Goal: Entertainment & Leisure: Consume media (video, audio)

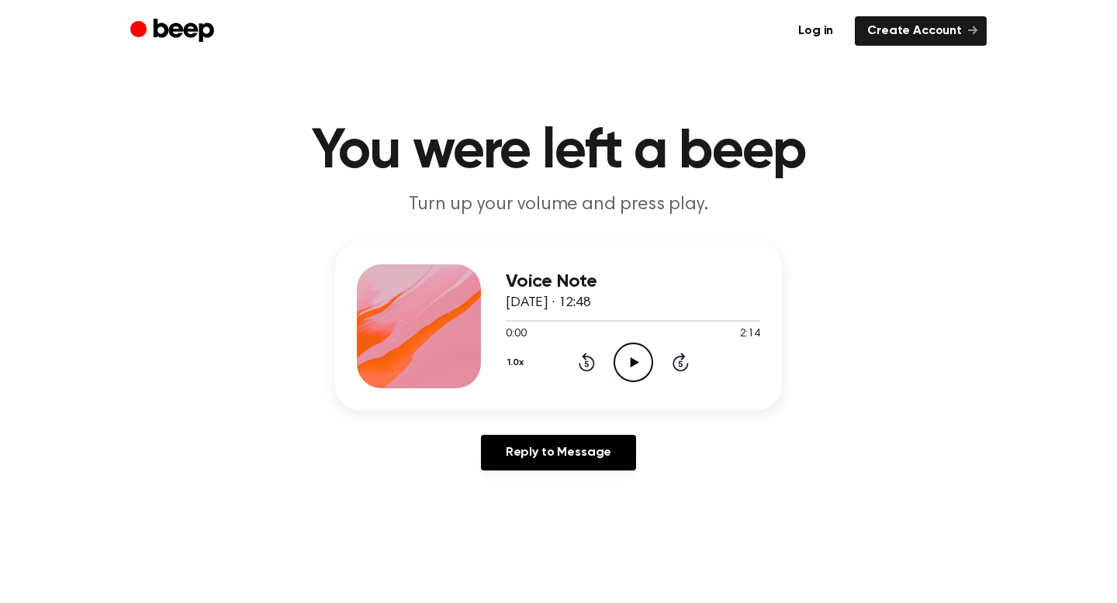
click at [621, 367] on icon "Play Audio" at bounding box center [634, 363] width 40 height 40
click at [633, 371] on icon "Pause Audio" at bounding box center [634, 363] width 40 height 40
drag, startPoint x: 664, startPoint y: 324, endPoint x: 509, endPoint y: 314, distance: 155.5
click at [509, 314] on div at bounding box center [633, 320] width 254 height 12
click at [626, 360] on icon "Play Audio" at bounding box center [634, 363] width 40 height 40
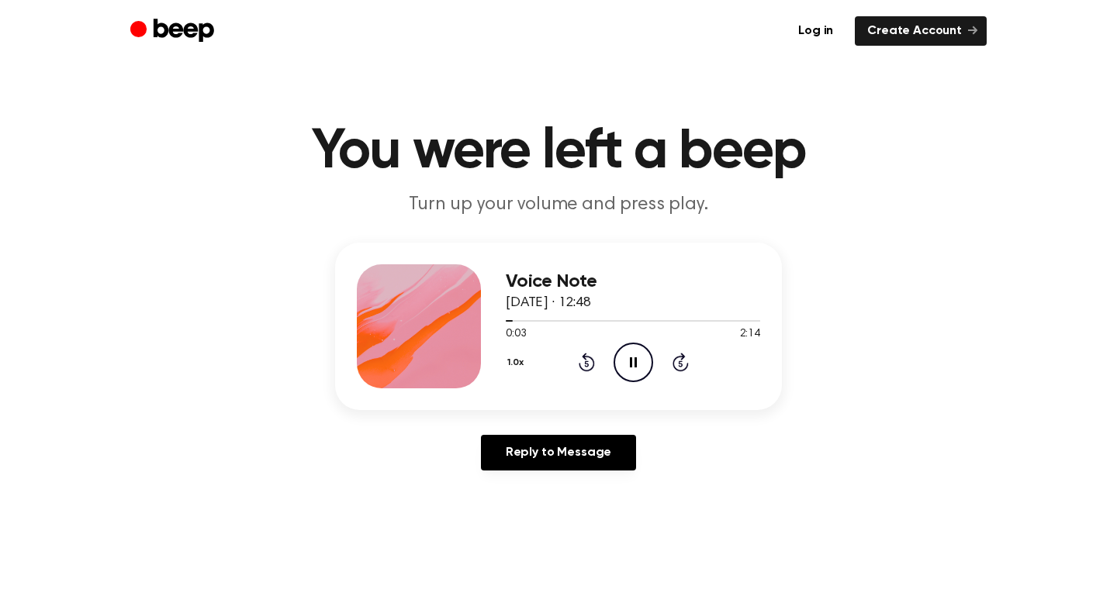
click at [631, 362] on icon at bounding box center [633, 363] width 7 height 10
click at [628, 365] on icon "Play Audio" at bounding box center [634, 363] width 40 height 40
click at [624, 365] on icon "Pause Audio" at bounding box center [634, 363] width 40 height 40
click at [579, 359] on icon "Rewind 5 seconds" at bounding box center [586, 362] width 17 height 20
click at [618, 360] on icon "Play Audio" at bounding box center [634, 363] width 40 height 40
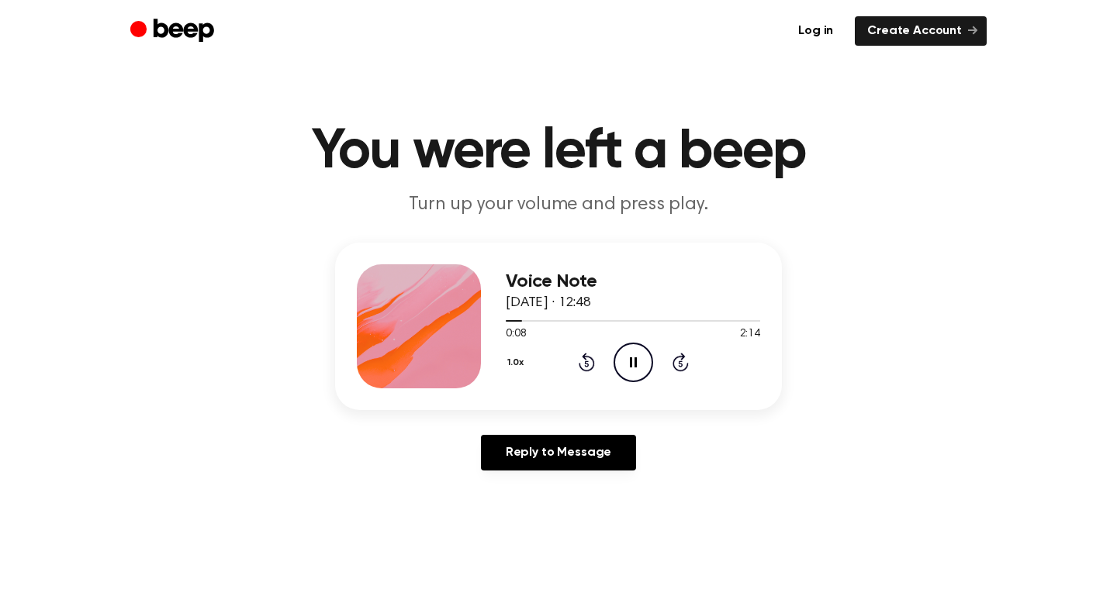
click at [624, 358] on icon "Pause Audio" at bounding box center [634, 363] width 40 height 40
click at [624, 358] on icon "Play Audio" at bounding box center [634, 363] width 40 height 40
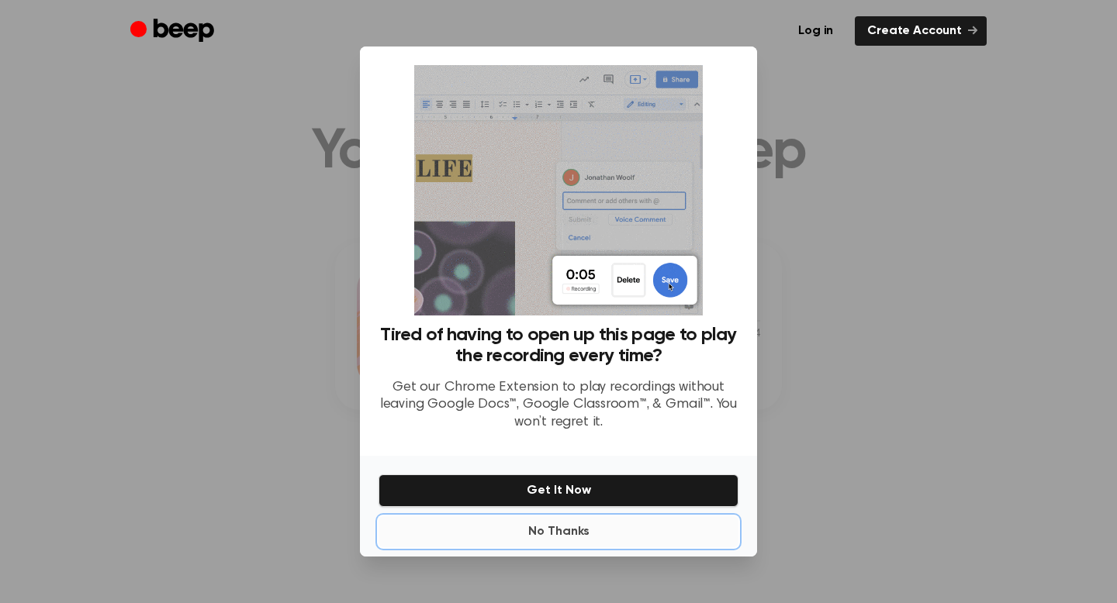
click at [570, 528] on button "No Thanks" at bounding box center [559, 532] width 360 height 31
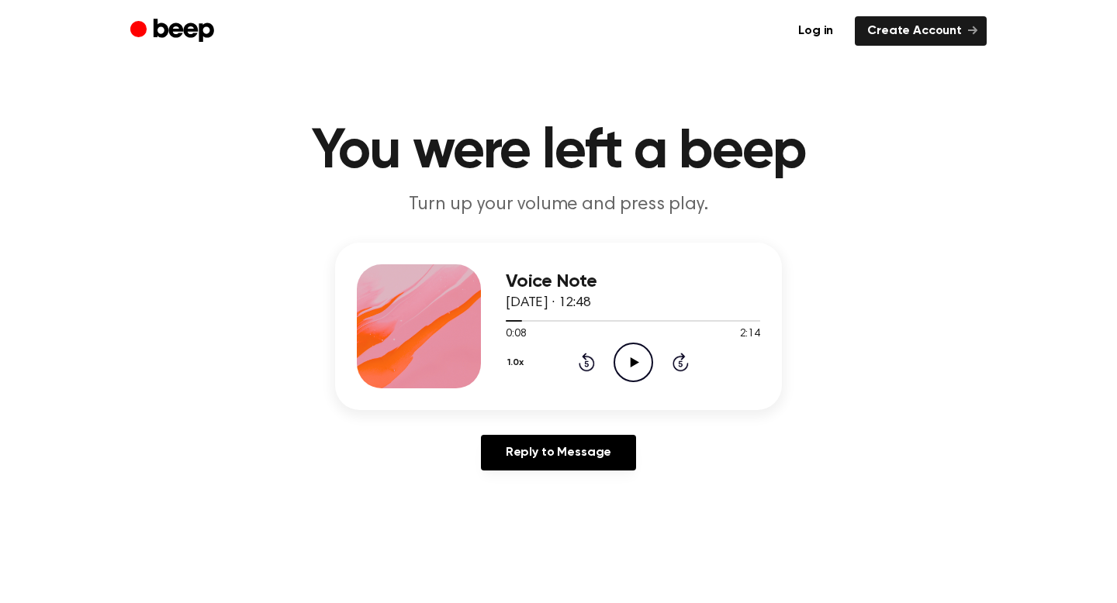
click at [631, 358] on icon at bounding box center [634, 363] width 9 height 10
click at [633, 359] on icon "Pause Audio" at bounding box center [634, 363] width 40 height 40
click at [633, 359] on icon at bounding box center [634, 363] width 9 height 10
click at [586, 362] on icon "Rewind 5 seconds" at bounding box center [586, 362] width 17 height 20
click at [638, 356] on icon "Pause Audio" at bounding box center [634, 363] width 40 height 40
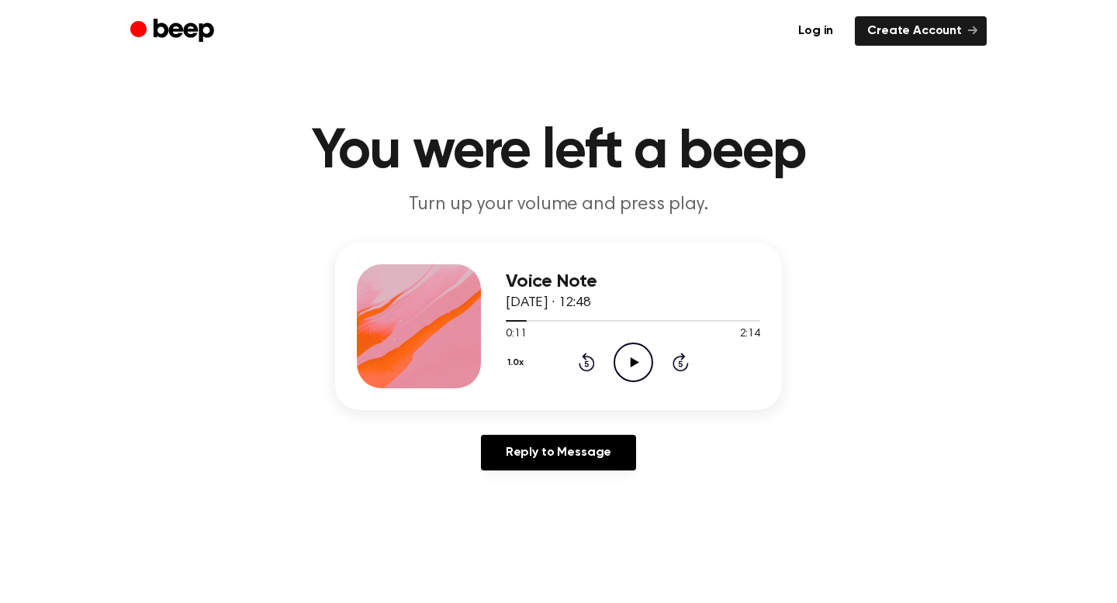
click at [638, 356] on icon "Play Audio" at bounding box center [634, 363] width 40 height 40
click at [631, 360] on icon at bounding box center [633, 363] width 7 height 10
click at [581, 361] on icon "Rewind 5 seconds" at bounding box center [586, 362] width 17 height 20
click at [645, 360] on icon "Play Audio" at bounding box center [634, 363] width 40 height 40
click at [634, 362] on icon at bounding box center [633, 363] width 7 height 10
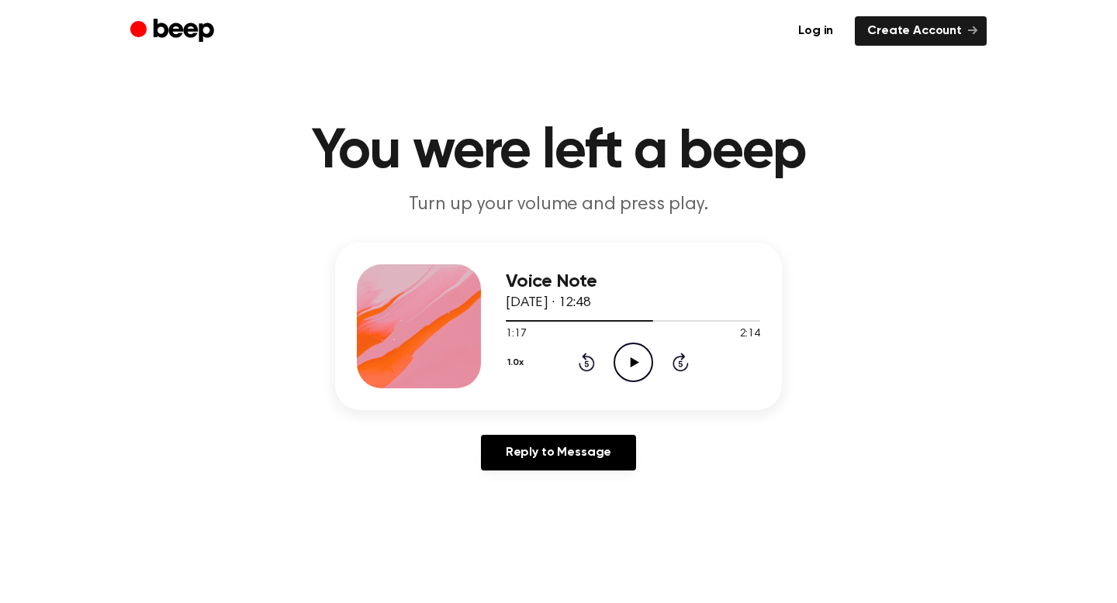
click at [631, 357] on icon "Play Audio" at bounding box center [634, 363] width 40 height 40
click at [632, 358] on icon "Pause Audio" at bounding box center [634, 363] width 40 height 40
click at [632, 358] on icon at bounding box center [634, 363] width 9 height 10
click at [678, 320] on div at bounding box center [608, 321] width 205 height 2
click at [626, 375] on icon "Pause Audio" at bounding box center [634, 363] width 40 height 40
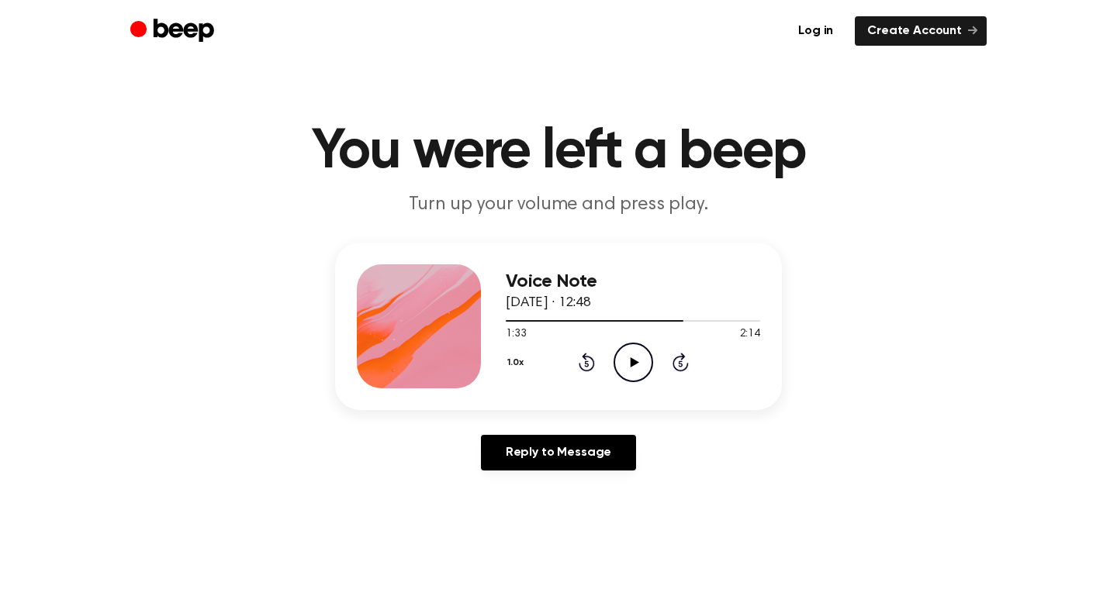
click at [626, 375] on icon "Play Audio" at bounding box center [634, 363] width 40 height 40
click at [626, 375] on icon "Pause Audio" at bounding box center [634, 363] width 40 height 40
click at [626, 375] on icon "Play Audio" at bounding box center [634, 363] width 40 height 40
click at [626, 374] on icon "Pause Audio" at bounding box center [634, 363] width 40 height 40
click at [519, 316] on div at bounding box center [633, 320] width 254 height 12
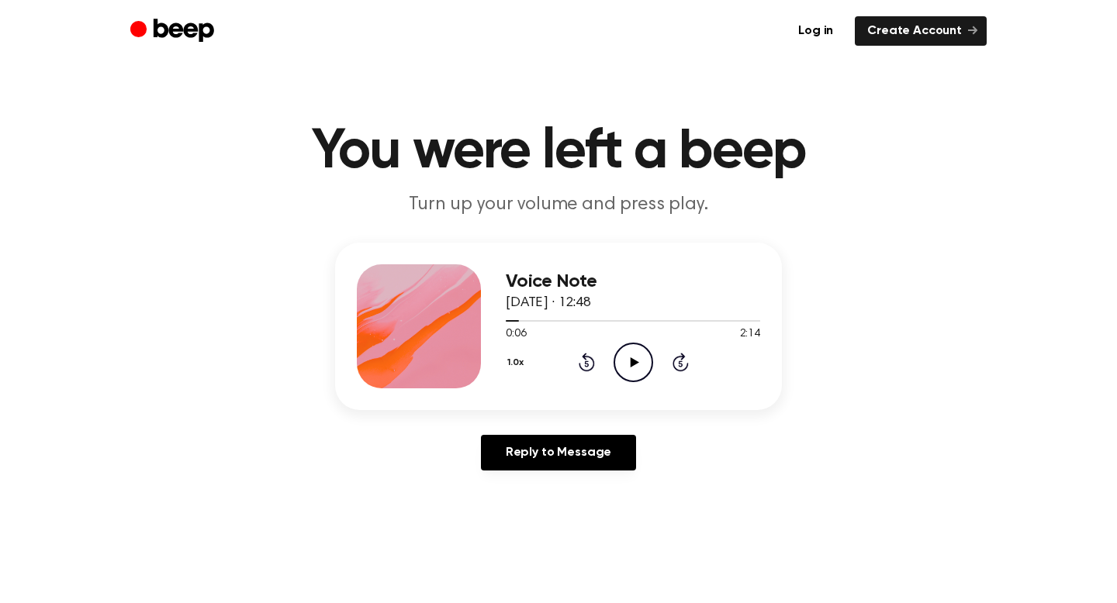
click at [616, 358] on icon "Play Audio" at bounding box center [634, 363] width 40 height 40
click at [617, 361] on icon "Pause Audio" at bounding box center [634, 363] width 40 height 40
click at [620, 354] on icon "Play Audio" at bounding box center [634, 363] width 40 height 40
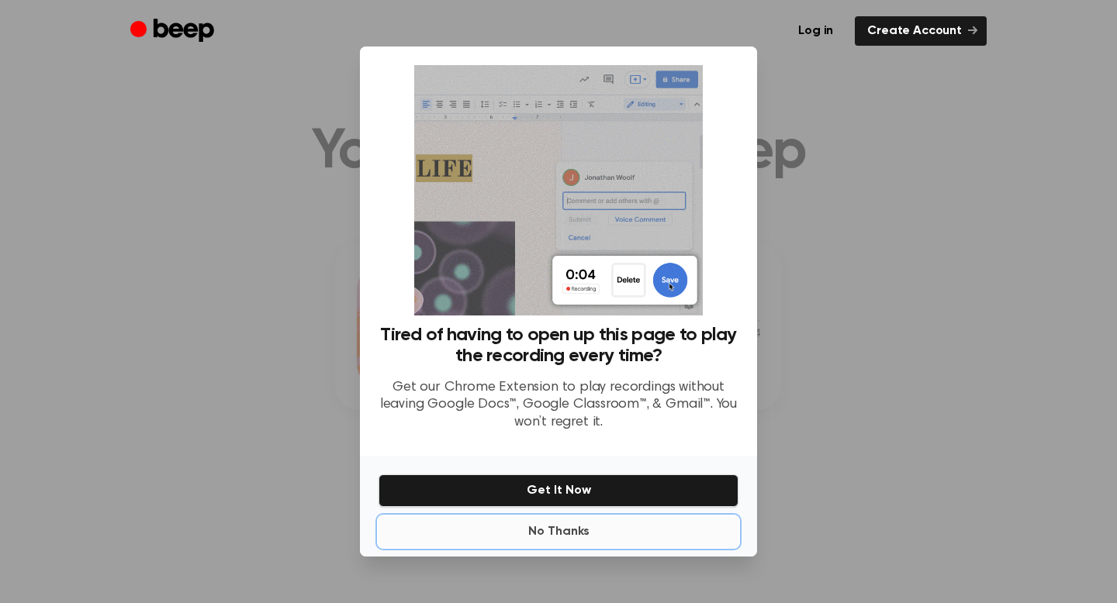
click at [572, 533] on button "No Thanks" at bounding box center [559, 532] width 360 height 31
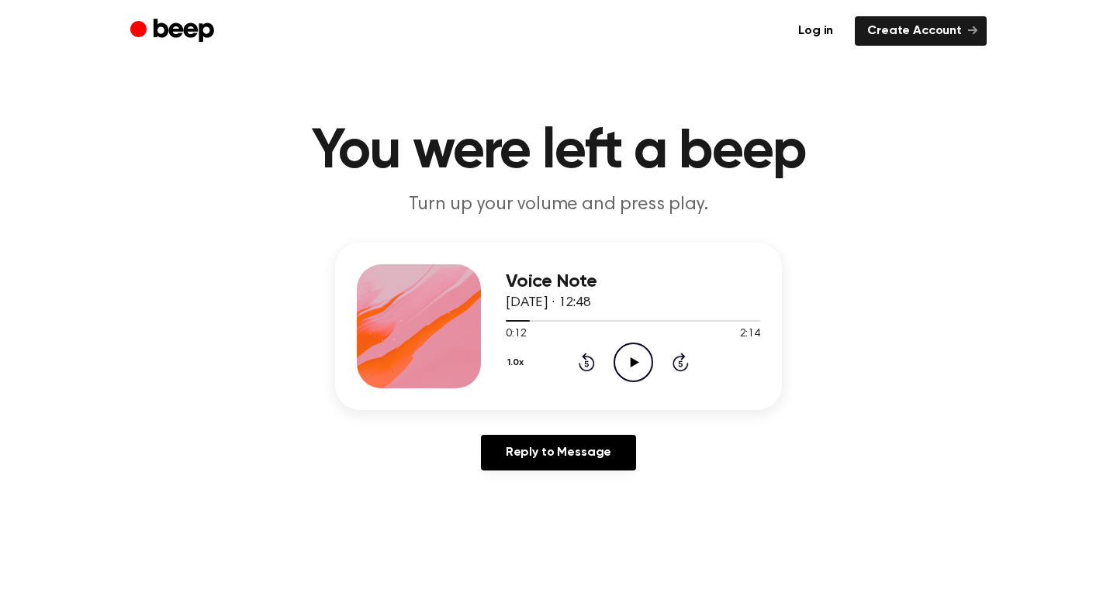
click at [622, 362] on icon "Play Audio" at bounding box center [634, 363] width 40 height 40
click at [631, 366] on icon at bounding box center [633, 363] width 7 height 10
click at [631, 366] on icon "Play Audio" at bounding box center [634, 363] width 40 height 40
click at [630, 367] on icon "Pause Audio" at bounding box center [634, 363] width 40 height 40
click at [630, 367] on icon "Play Audio" at bounding box center [634, 363] width 40 height 40
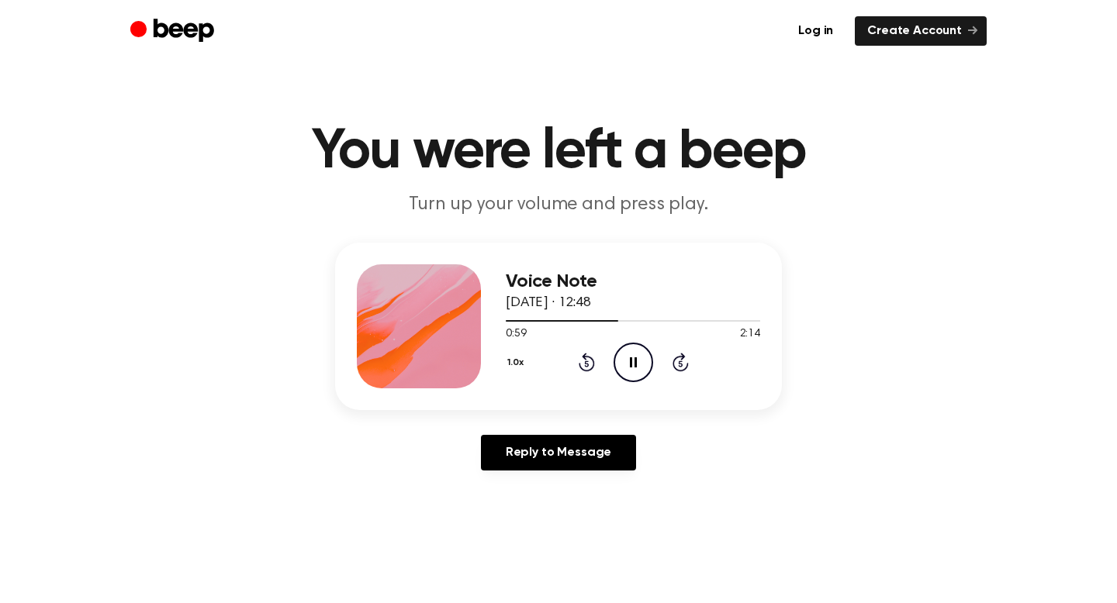
click at [630, 367] on icon "Pause Audio" at bounding box center [634, 363] width 40 height 40
click at [630, 367] on icon "Play Audio" at bounding box center [634, 363] width 40 height 40
